Goal: Task Accomplishment & Management: Use online tool/utility

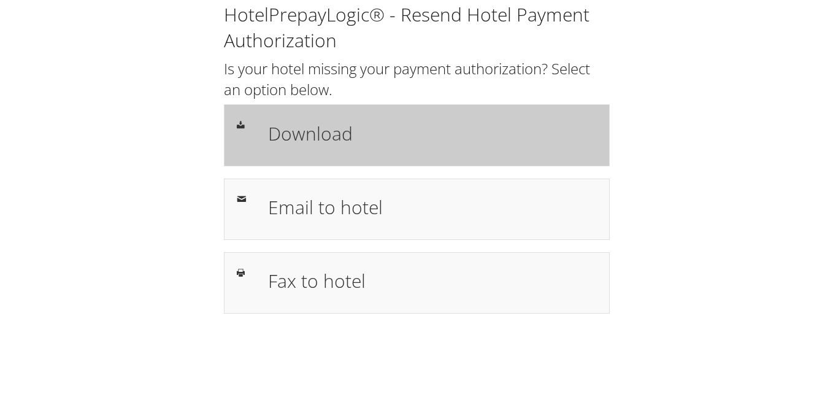
click at [315, 130] on h1 "Download" at bounding box center [432, 134] width 329 height 28
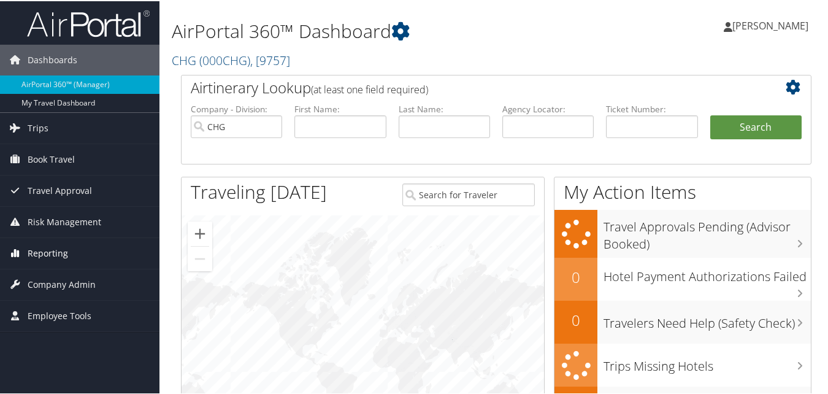
click at [54, 261] on span "Reporting" at bounding box center [48, 252] width 40 height 31
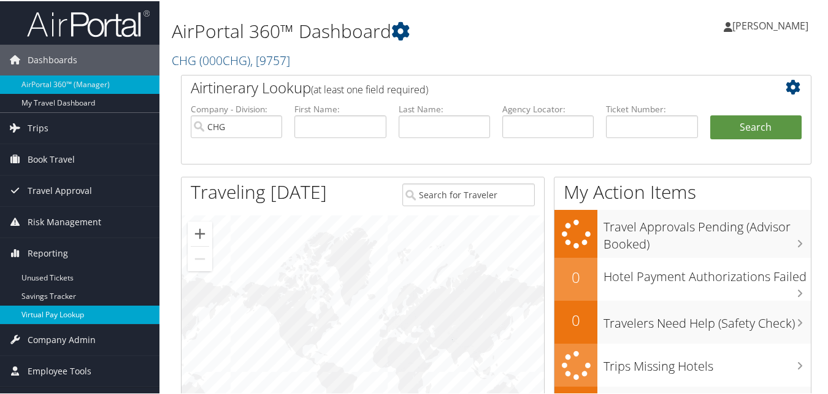
click at [64, 313] on link "Virtual Pay Lookup" at bounding box center [80, 313] width 160 height 18
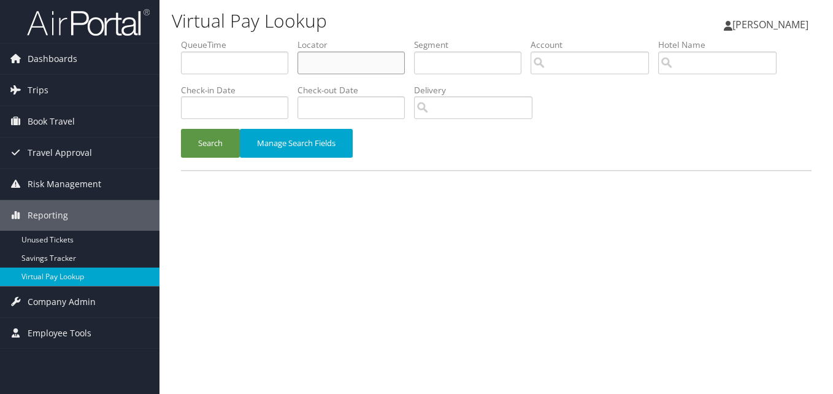
click at [344, 66] on input "text" at bounding box center [351, 63] width 107 height 23
paste input "UWTJFT"
type input "UWTJFT"
click at [195, 142] on button "Search" at bounding box center [210, 143] width 59 height 29
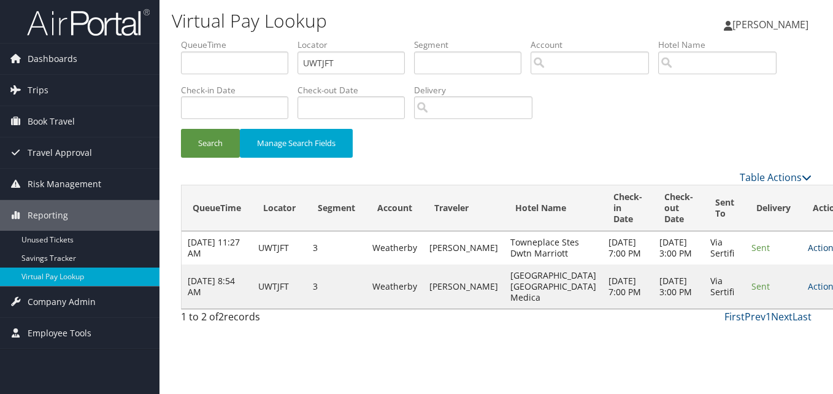
click at [833, 252] on icon at bounding box center [842, 248] width 9 height 9
click at [763, 295] on link "Logs" at bounding box center [759, 292] width 77 height 21
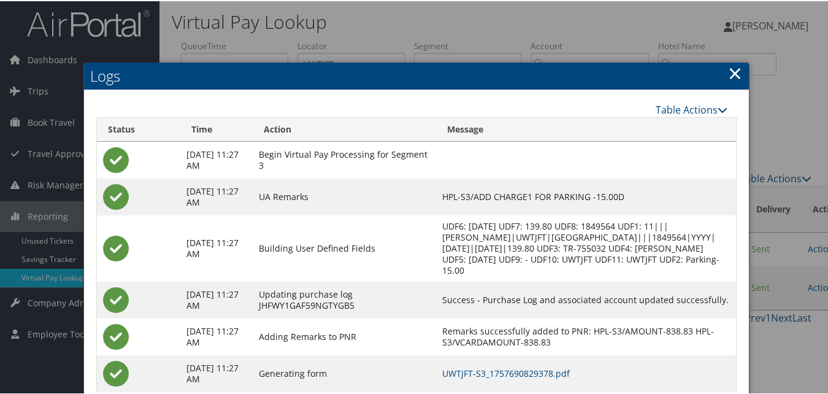
click at [731, 66] on link "×" at bounding box center [735, 72] width 14 height 25
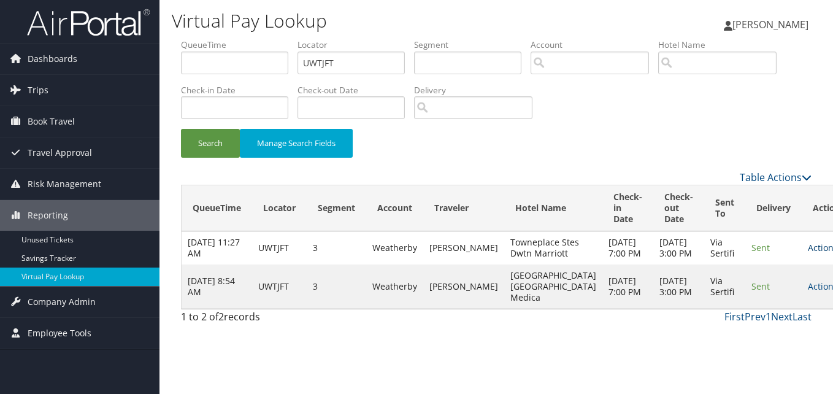
click at [833, 250] on icon at bounding box center [842, 248] width 9 height 9
click at [769, 272] on link "Resend" at bounding box center [759, 271] width 77 height 21
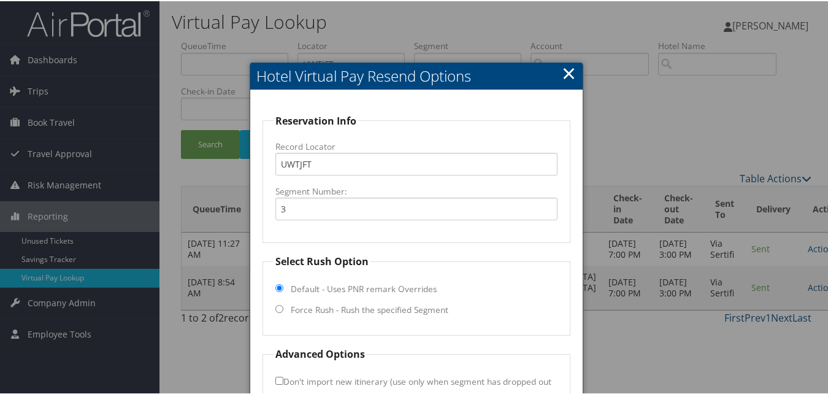
click at [277, 307] on input "Force Rush - Rush the specified Segment" at bounding box center [279, 308] width 8 height 8
radio input "true"
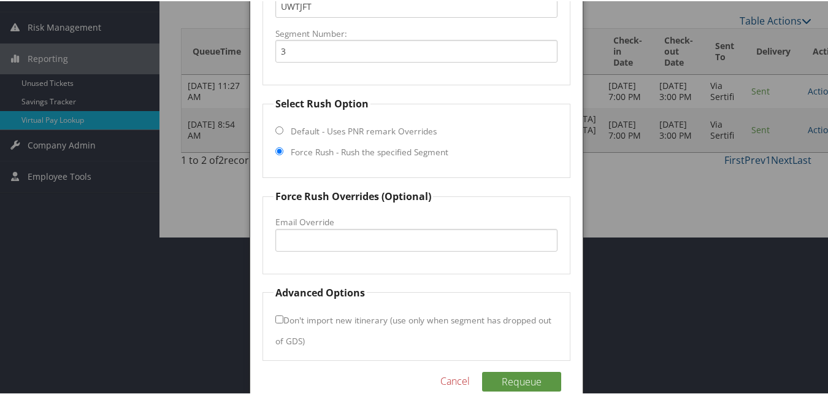
scroll to position [179, 0]
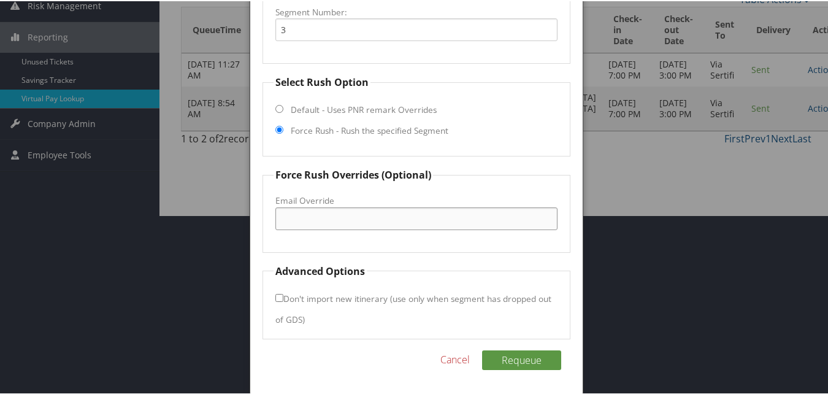
click at [320, 219] on input "Email Override" at bounding box center [416, 217] width 282 height 23
paste input "hgi.albmc@gmail.com"
type input "hgi.albmc@gmail.com"
drag, startPoint x: 369, startPoint y: 363, endPoint x: 443, endPoint y: 372, distance: 74.3
click at [371, 363] on div "Requeue Cancel" at bounding box center [416, 365] width 307 height 32
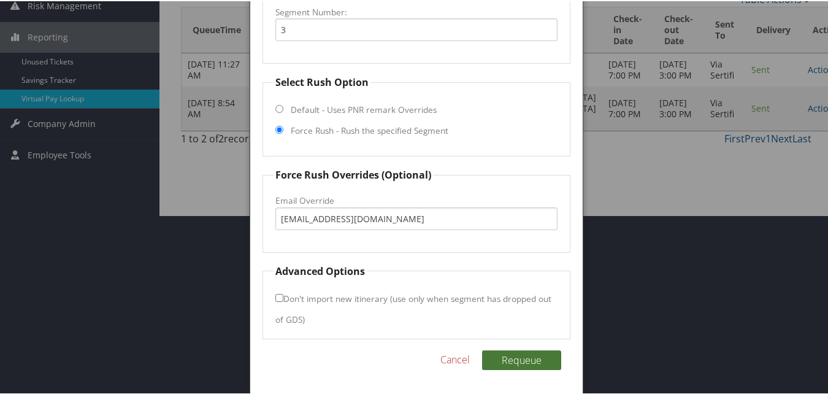
click at [510, 360] on button "Requeue" at bounding box center [521, 359] width 79 height 20
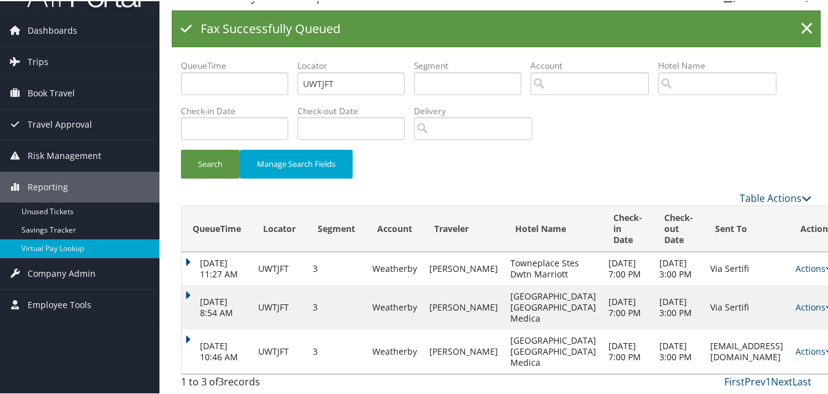
scroll to position [13, 0]
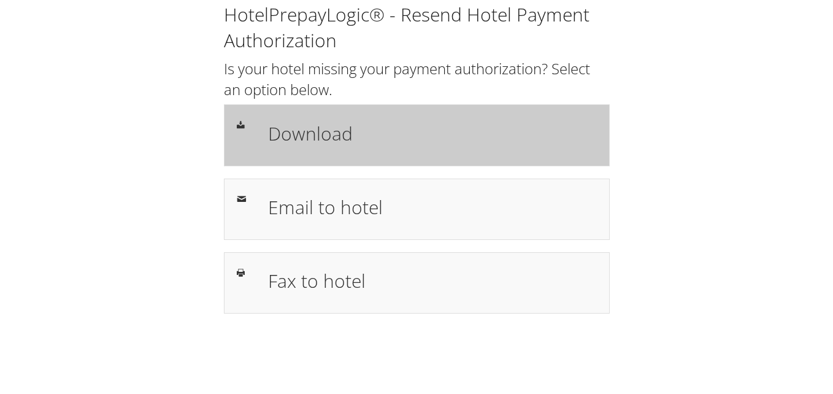
click at [307, 137] on h1 "Download" at bounding box center [432, 134] width 329 height 28
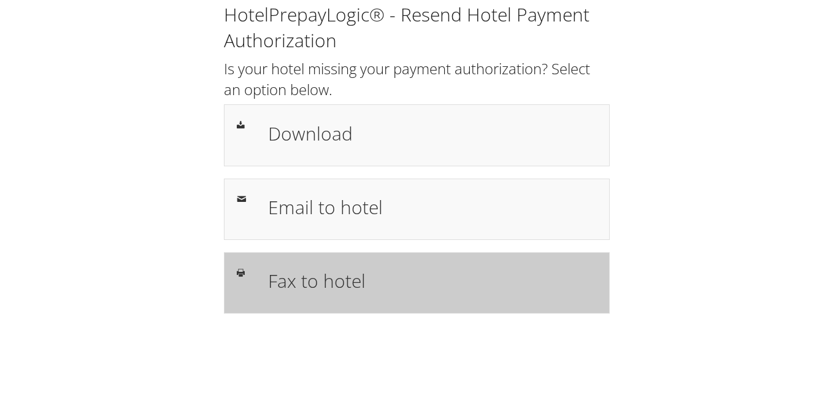
click at [326, 279] on h1 "Fax to hotel" at bounding box center [432, 281] width 329 height 28
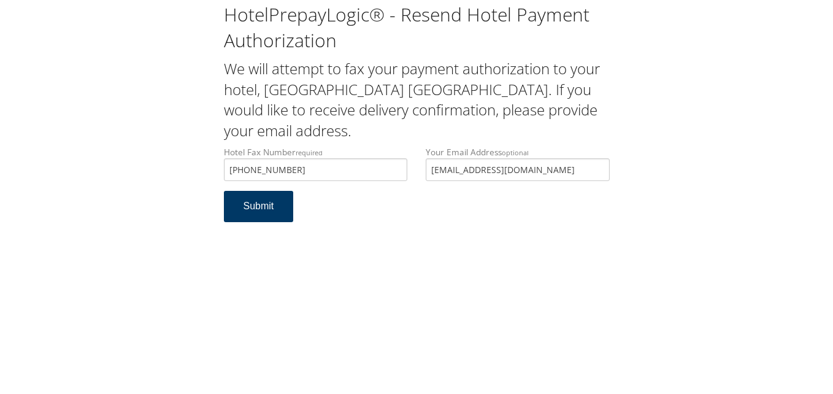
type input "[PHONE_NUMBER]"
click at [272, 209] on button "Submit" at bounding box center [259, 206] width 70 height 31
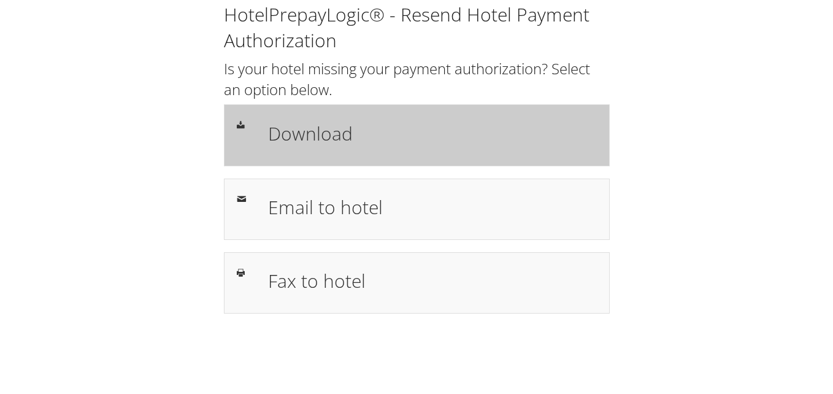
click at [317, 136] on h1 "Download" at bounding box center [432, 134] width 329 height 28
